Goal: Transaction & Acquisition: Book appointment/travel/reservation

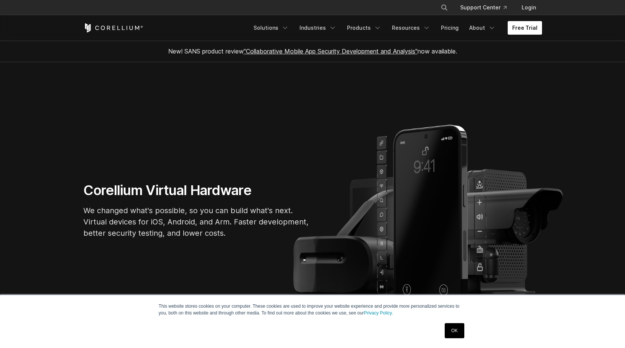
click at [527, 28] on link "Free Trial" at bounding box center [525, 28] width 34 height 14
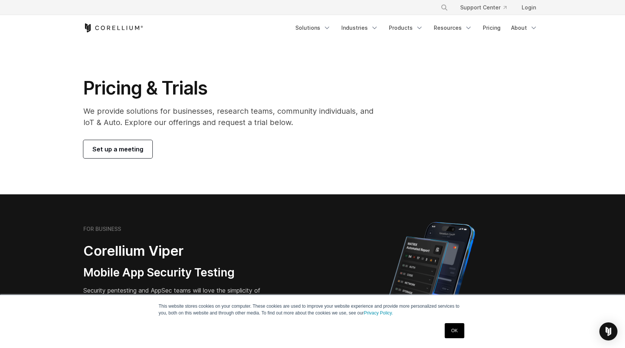
click at [112, 155] on link "Set up a meeting" at bounding box center [117, 149] width 69 height 18
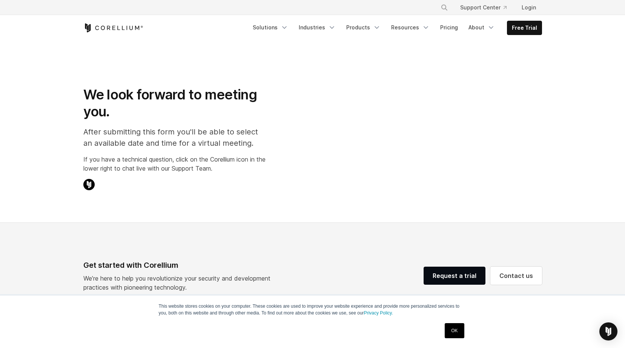
select select "**"
